Goal: Transaction & Acquisition: Purchase product/service

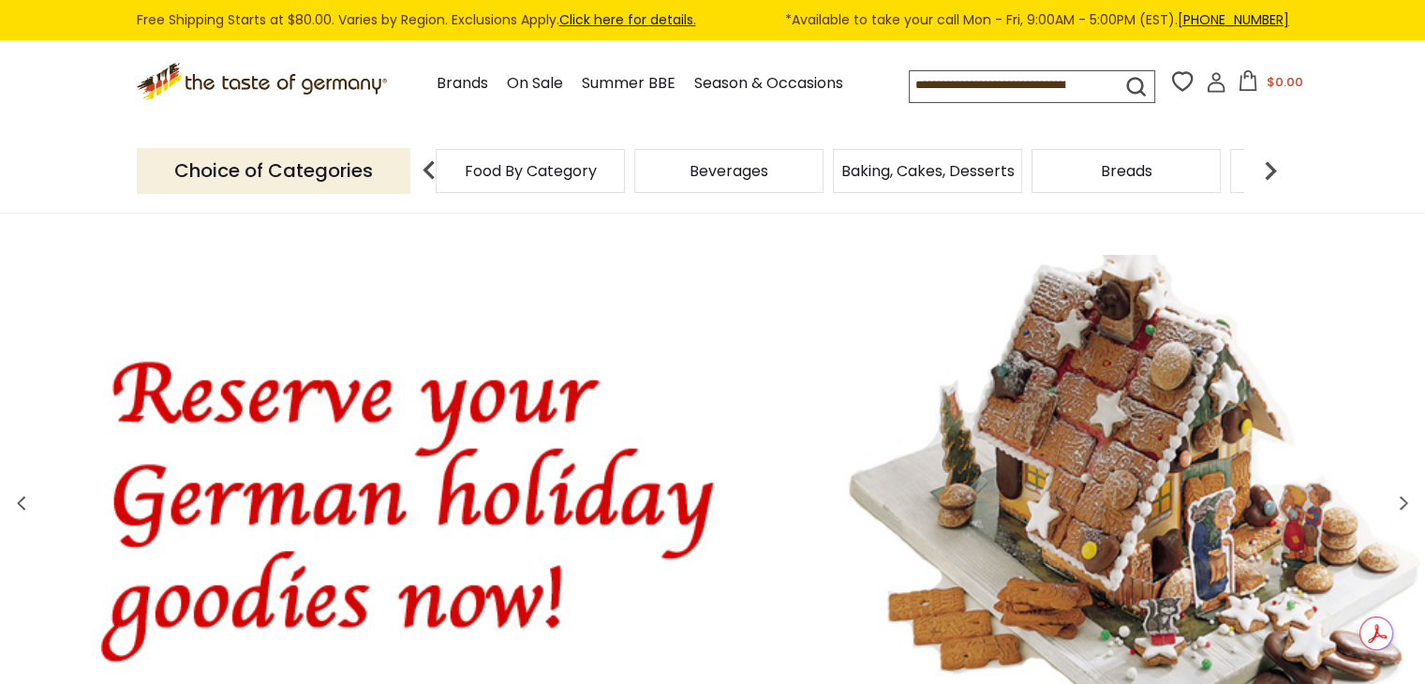
click at [595, 174] on span "Food By Category" at bounding box center [531, 171] width 132 height 14
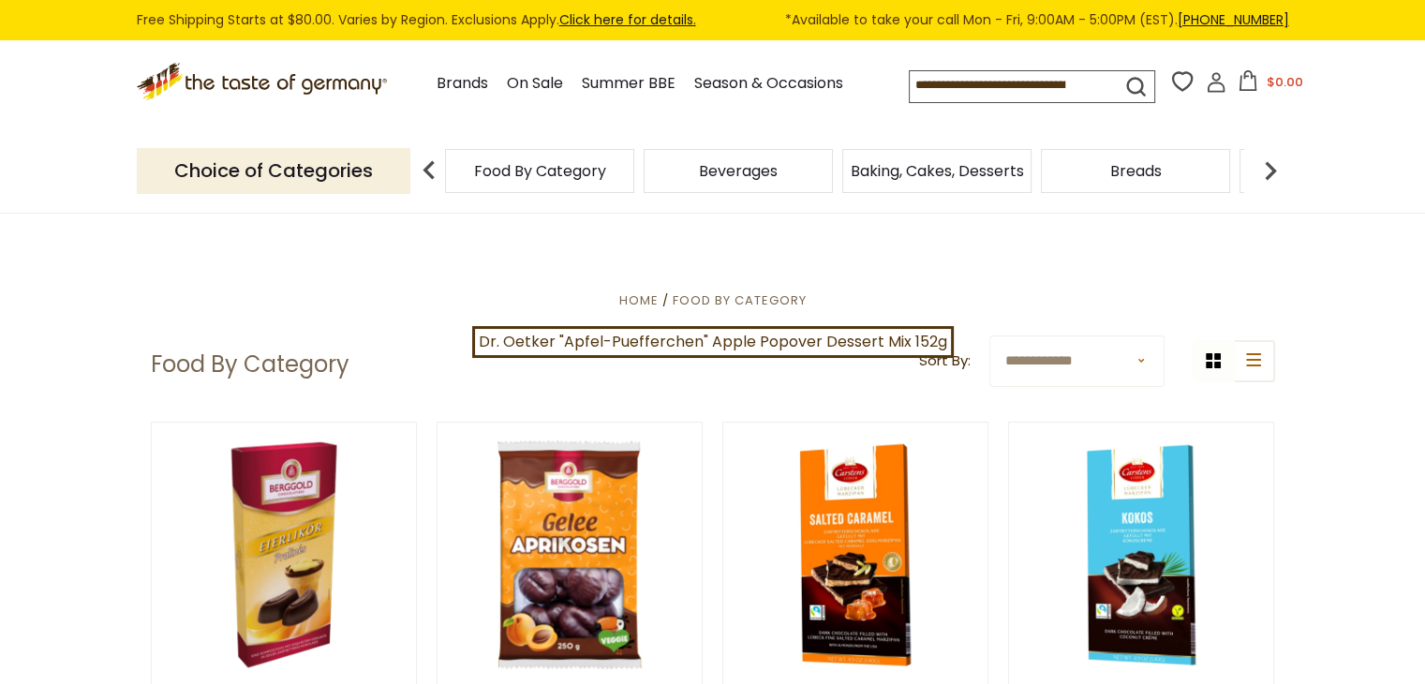
click at [1275, 178] on img at bounding box center [1270, 170] width 37 height 37
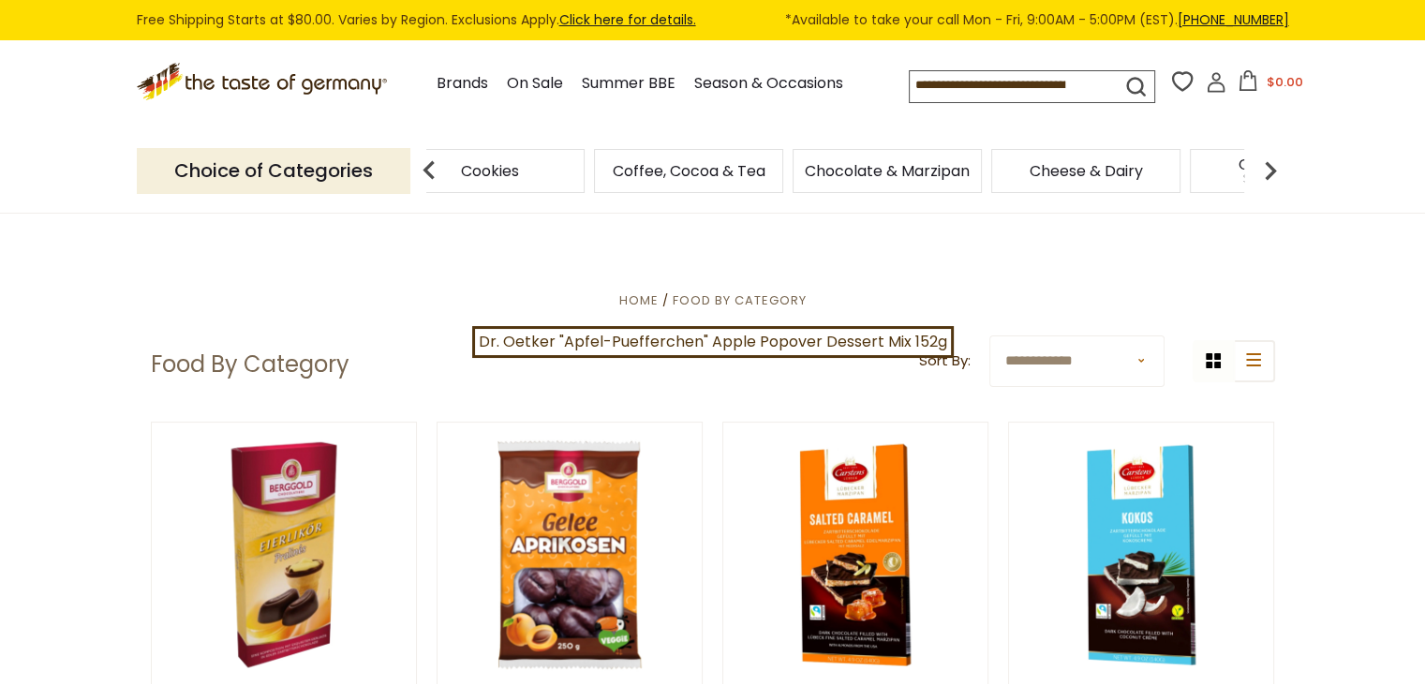
click at [1275, 178] on img at bounding box center [1270, 170] width 37 height 37
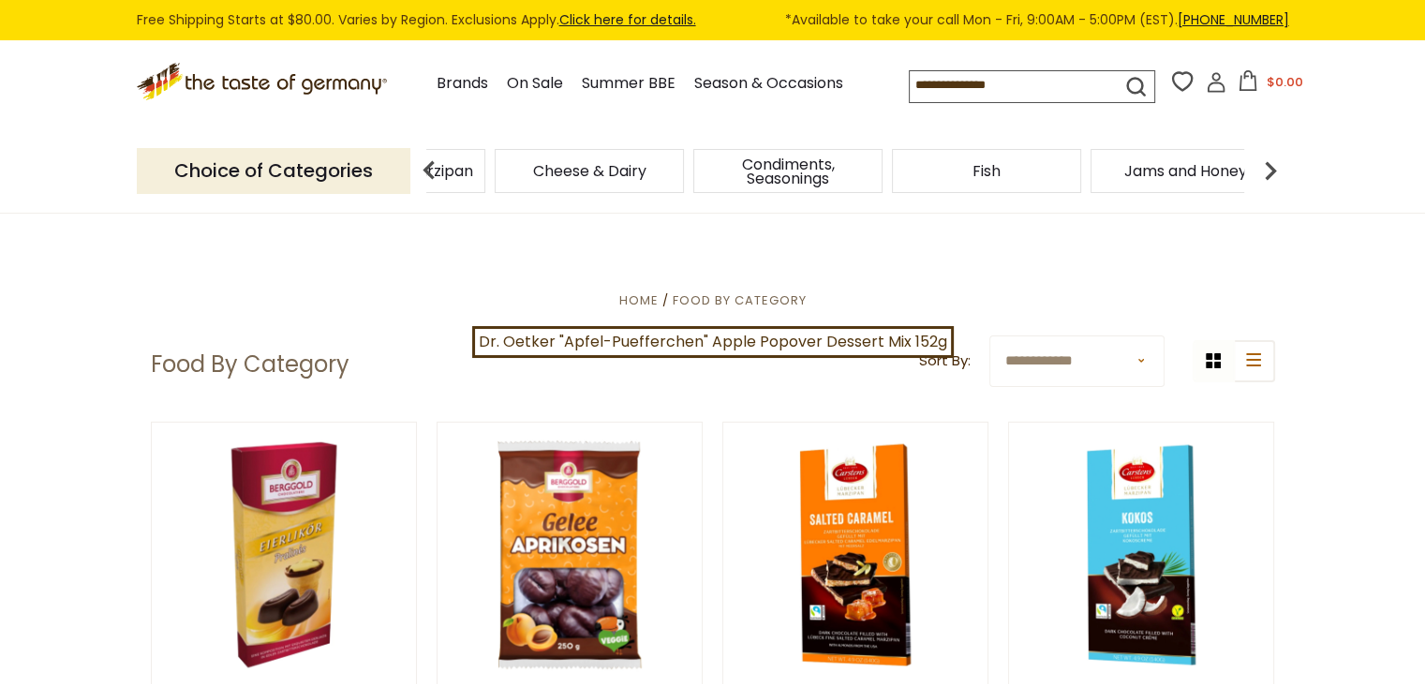
click at [1275, 178] on img at bounding box center [1270, 170] width 37 height 37
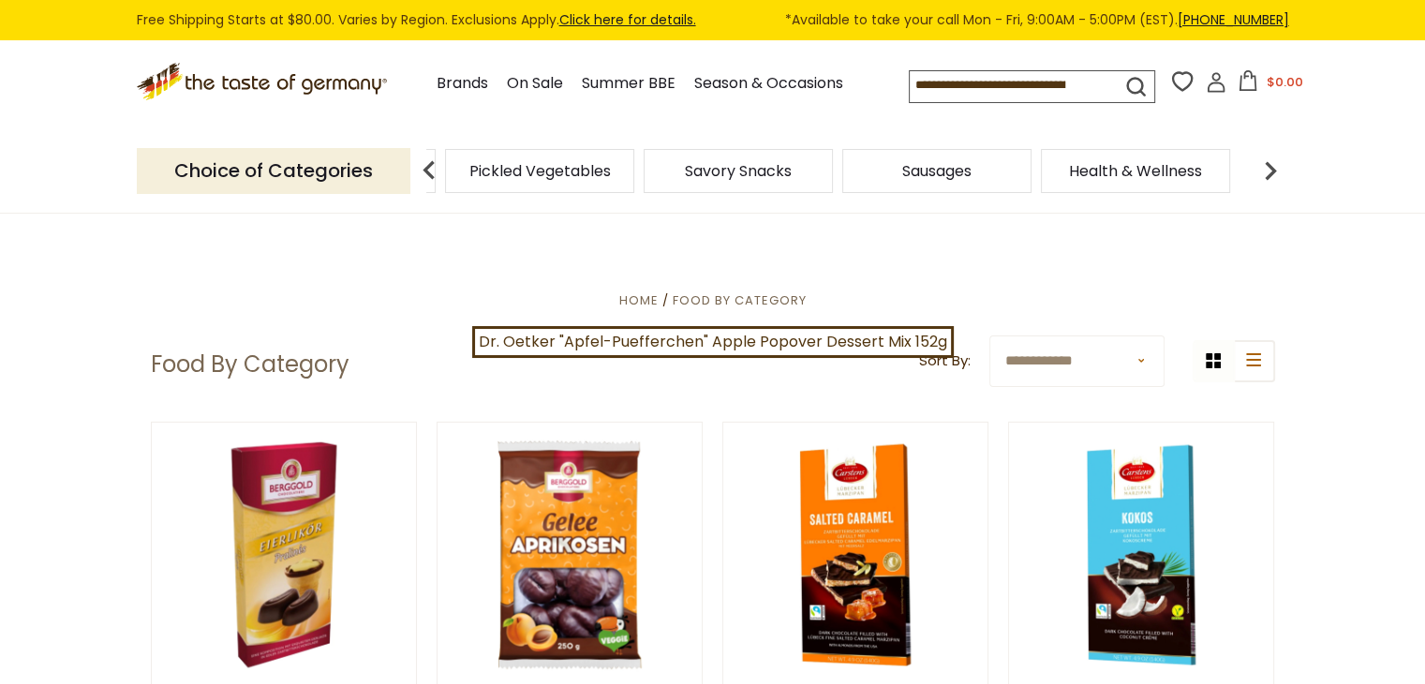
click at [1275, 178] on img at bounding box center [1270, 170] width 37 height 37
click at [767, 170] on span "Savory Snacks" at bounding box center [785, 171] width 107 height 14
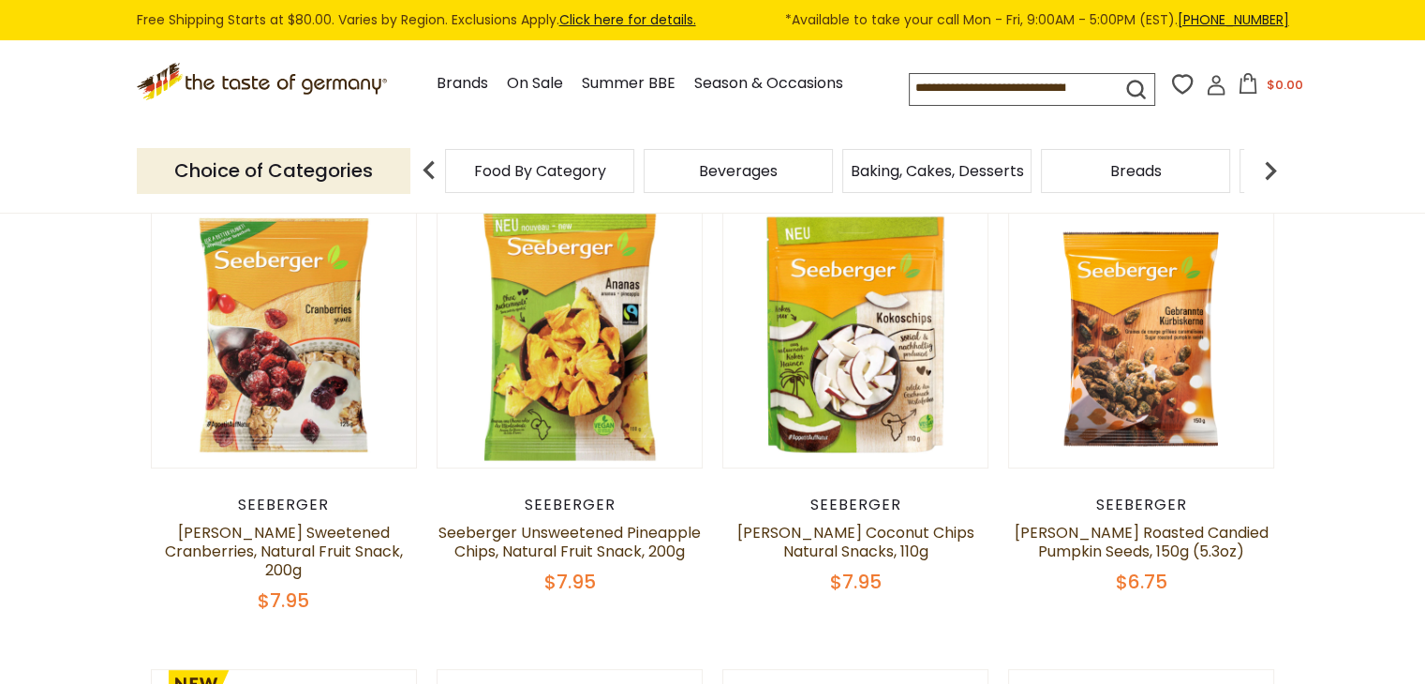
scroll to position [573, 0]
